Goal: Transaction & Acquisition: Purchase product/service

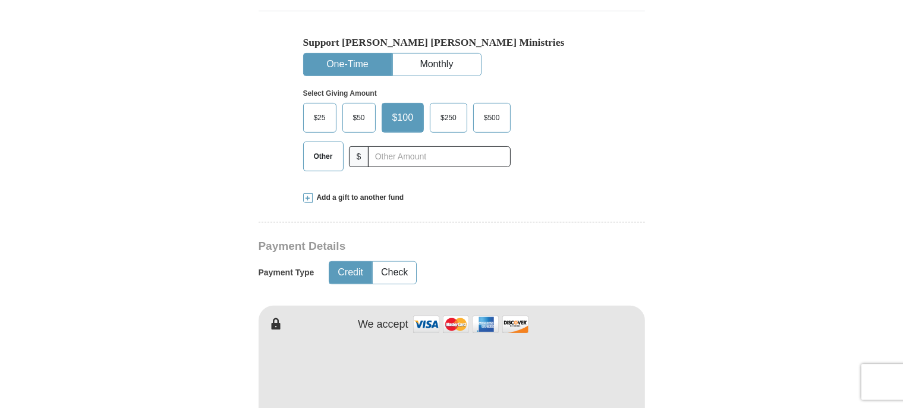
scroll to position [439, 0]
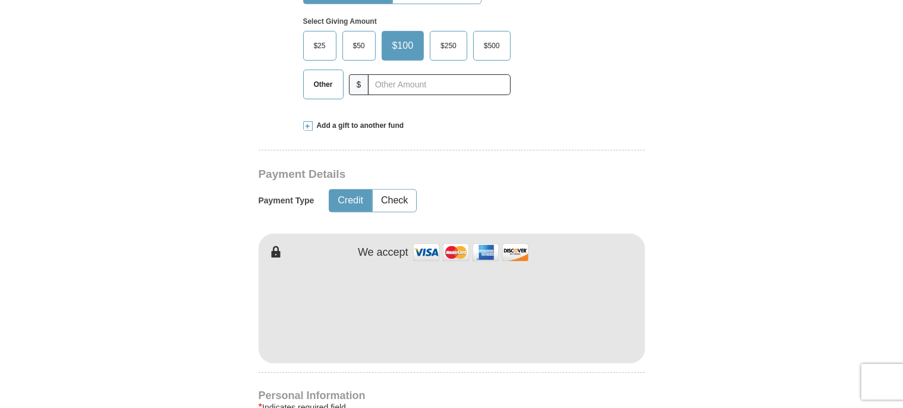
click at [357, 52] on span "$50" at bounding box center [359, 46] width 24 height 18
click at [0, 0] on input "$50" at bounding box center [0, 0] width 0 height 0
click at [357, 52] on span "$50" at bounding box center [361, 46] width 28 height 18
click at [0, 0] on input "$50" at bounding box center [0, 0] width 0 height 0
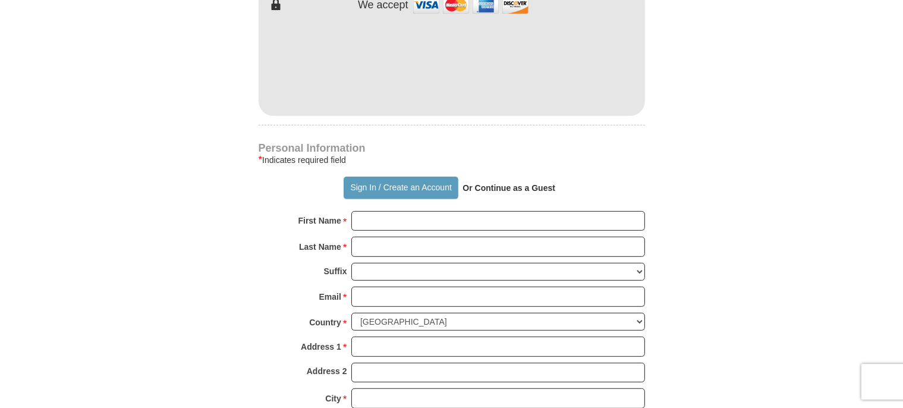
scroll to position [690, 0]
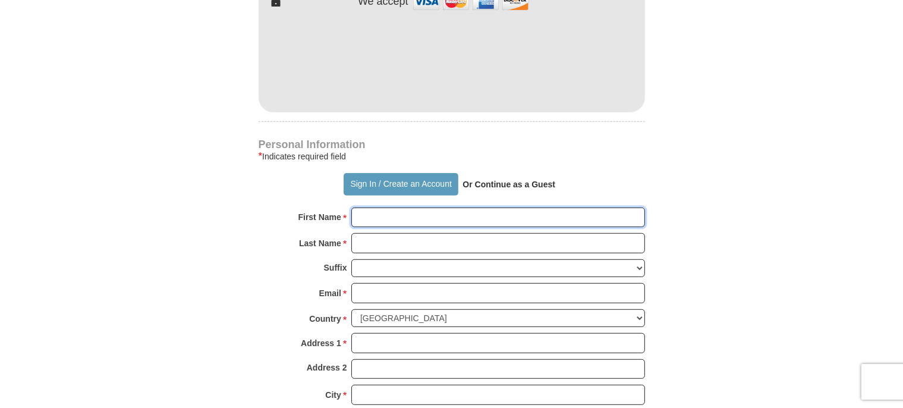
click at [396, 217] on input "First Name *" at bounding box center [498, 218] width 294 height 20
type input "[PERSON_NAME]"
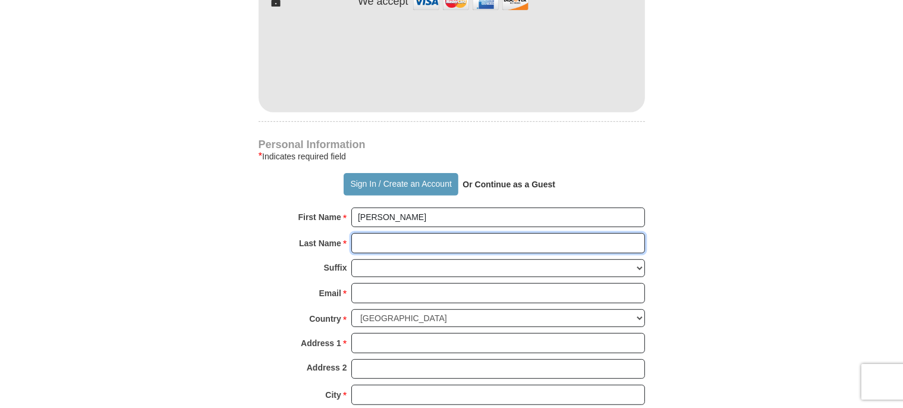
type input "[DEMOGRAPHIC_DATA]"
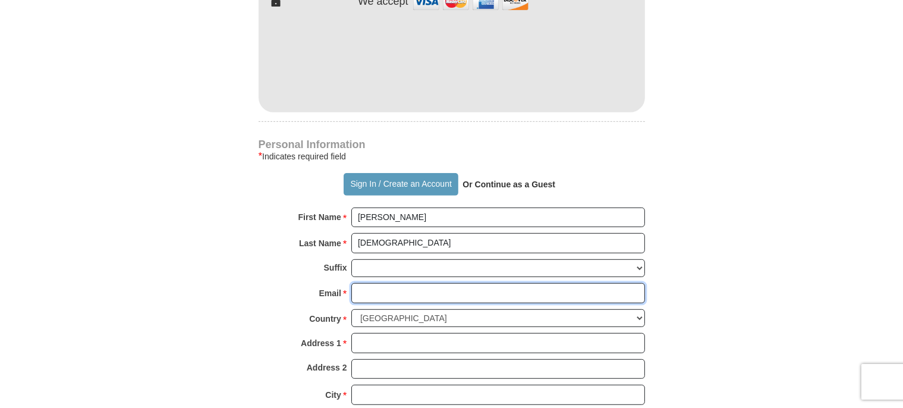
type input "[EMAIL_ADDRESS][DOMAIN_NAME]"
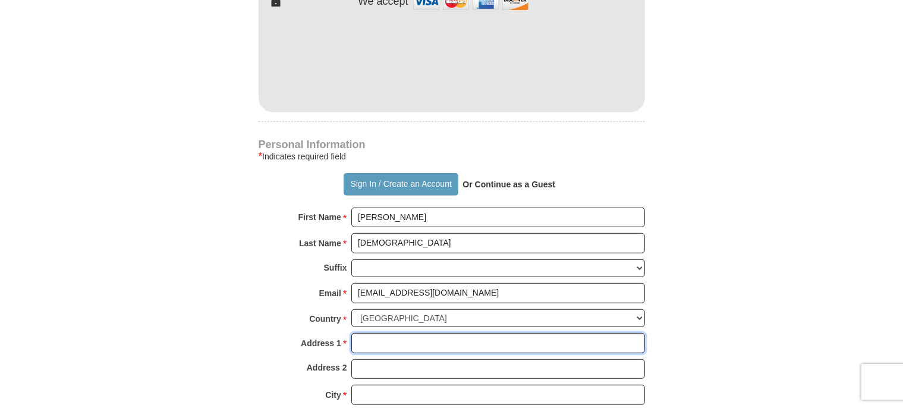
type input "1923 State Route 28 and 66"
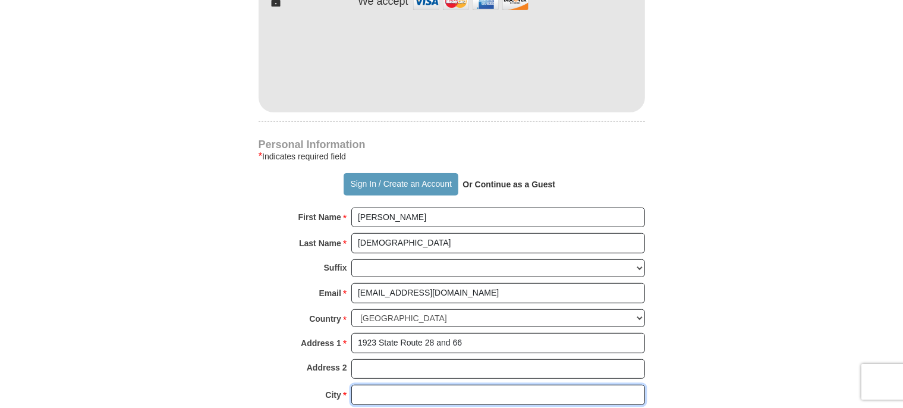
type input "Kittanning"
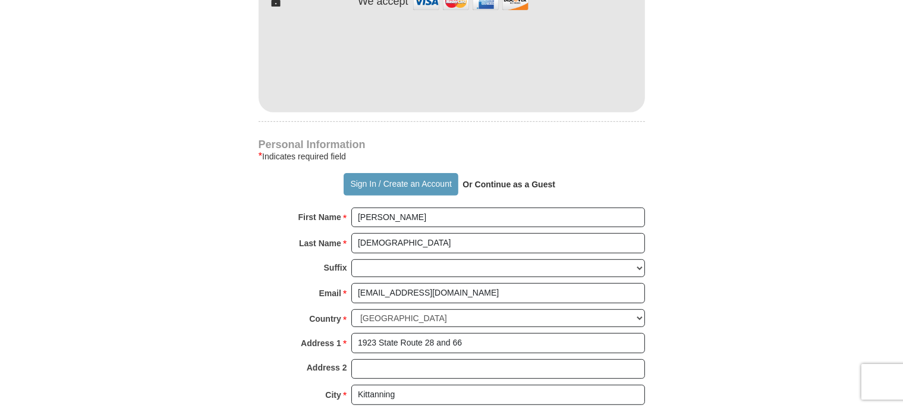
select select "PA"
type input "16201"
type input "7246648778"
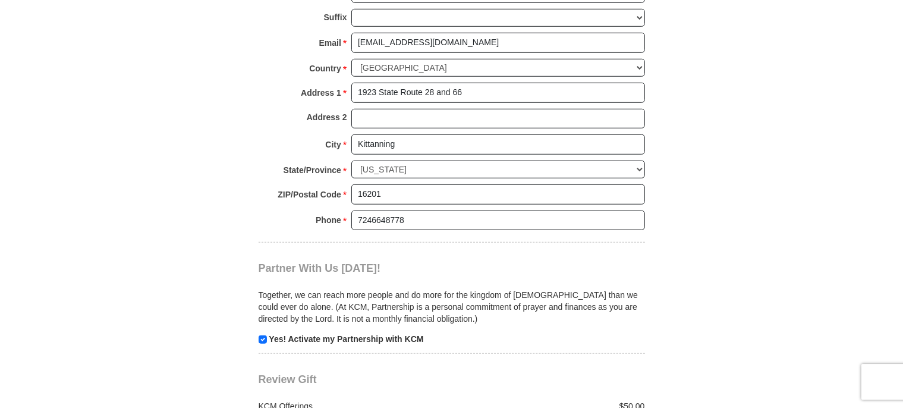
scroll to position [942, 0]
click at [260, 334] on input "checkbox" at bounding box center [263, 338] width 8 height 8
checkbox input "false"
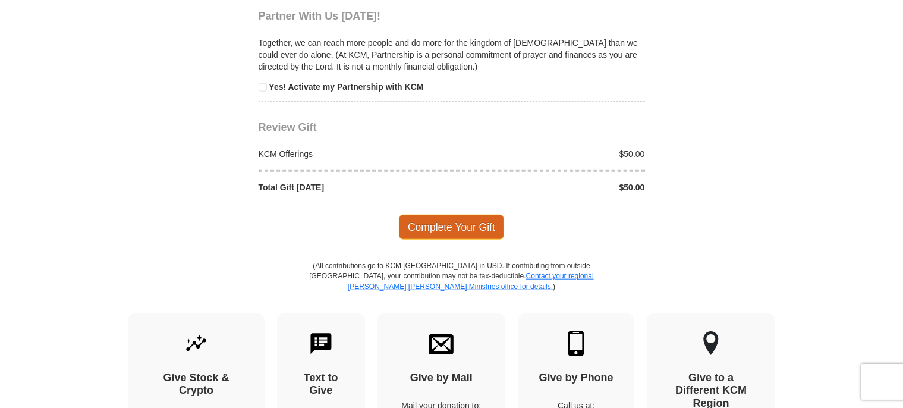
click at [458, 221] on span "Complete Your Gift" at bounding box center [451, 227] width 105 height 25
